Goal: Find specific page/section: Find specific page/section

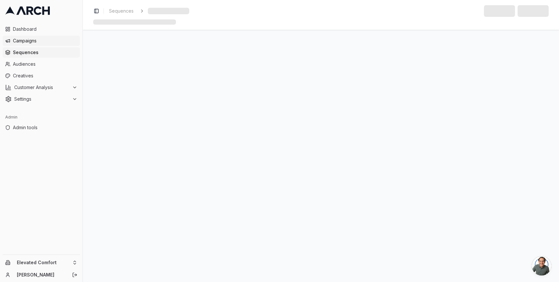
click at [36, 41] on span "Campaigns" at bounding box center [45, 41] width 64 height 6
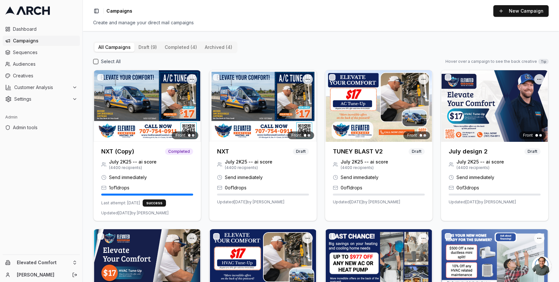
click at [87, 137] on div "All Campaigns draft (9) completed (4) archived (4) Select All Hover over a camp…" at bounding box center [321, 156] width 476 height 251
